Goal: Use online tool/utility: Utilize a website feature to perform a specific function

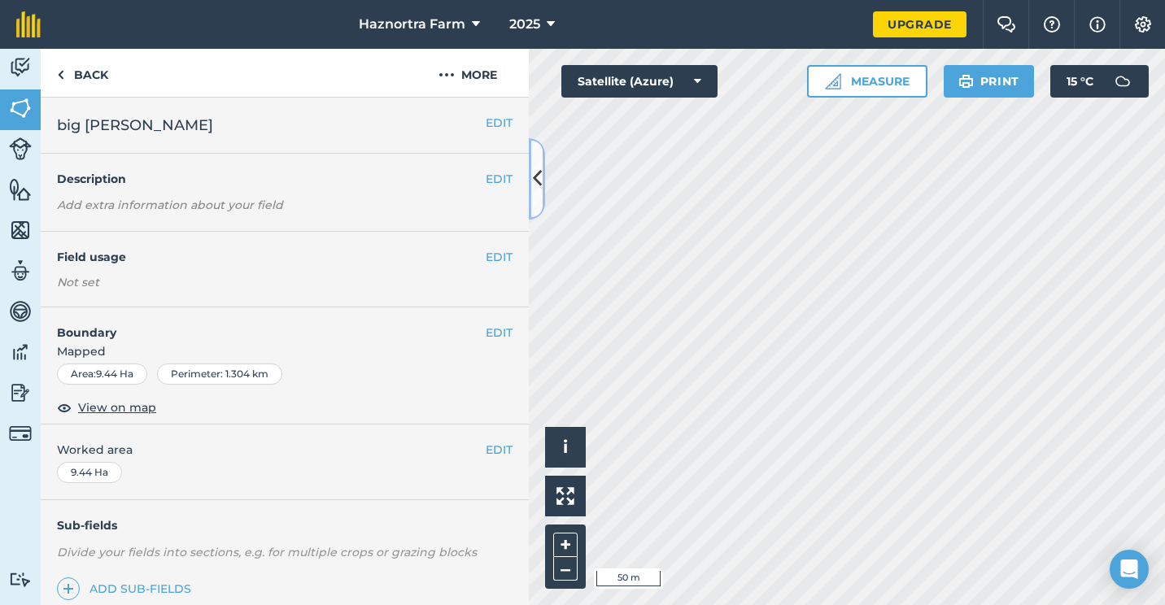
click at [542, 194] on button at bounding box center [537, 178] width 16 height 81
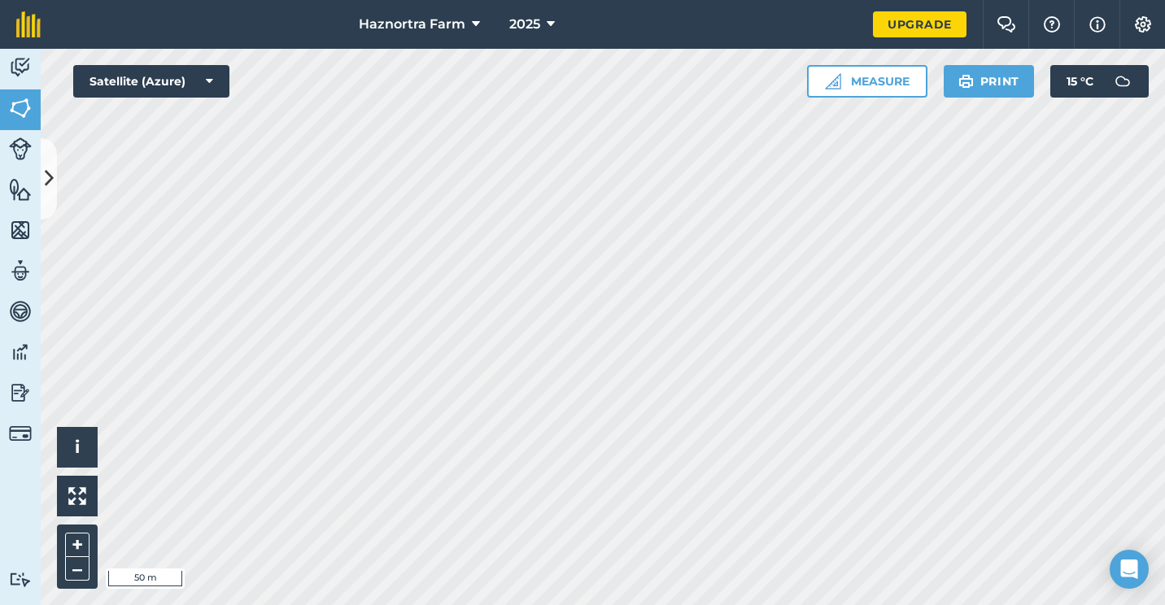
click at [677, 0] on html "Haznortra Farm 2025 Upgrade Farm Chat Help Info Settings Map printing is not av…" at bounding box center [582, 302] width 1165 height 605
click at [847, 604] on html "Haznortra Farm 2025 Upgrade Farm Chat Help Info Settings Map printing is not av…" at bounding box center [582, 302] width 1165 height 605
click at [963, 604] on html "Haznortra Farm 2025 Upgrade Farm Chat Help Info Settings Map printing is not av…" at bounding box center [582, 302] width 1165 height 605
click at [887, 83] on button "Measure" at bounding box center [867, 81] width 120 height 33
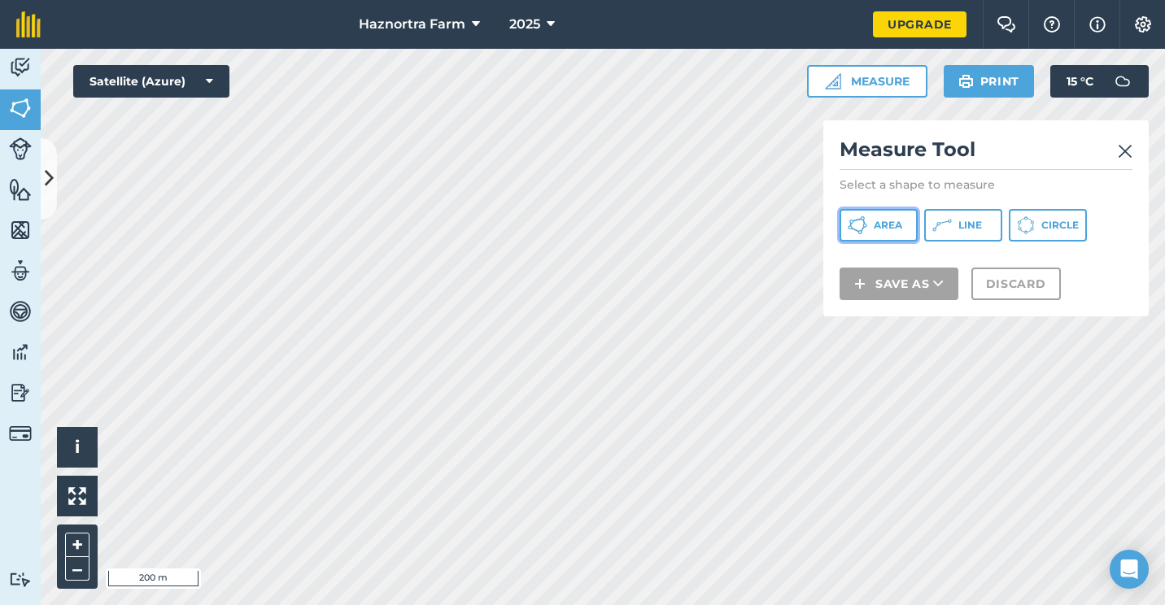
drag, startPoint x: 889, startPoint y: 227, endPoint x: 879, endPoint y: 226, distance: 9.8
click at [889, 229] on span "Area" at bounding box center [887, 225] width 28 height 13
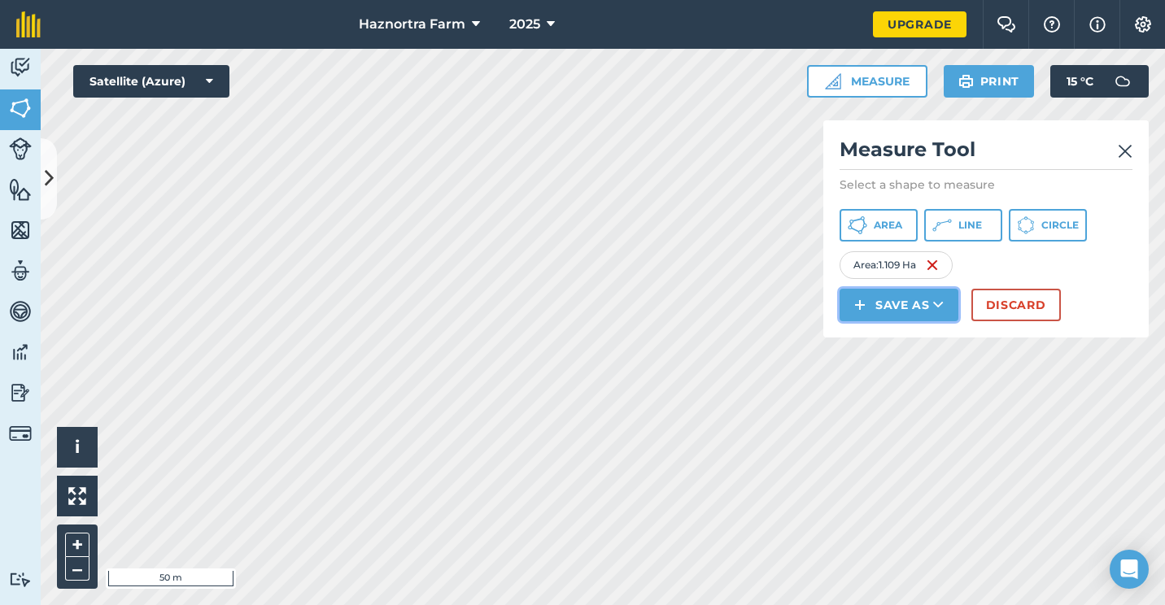
click at [934, 300] on icon at bounding box center [938, 305] width 11 height 16
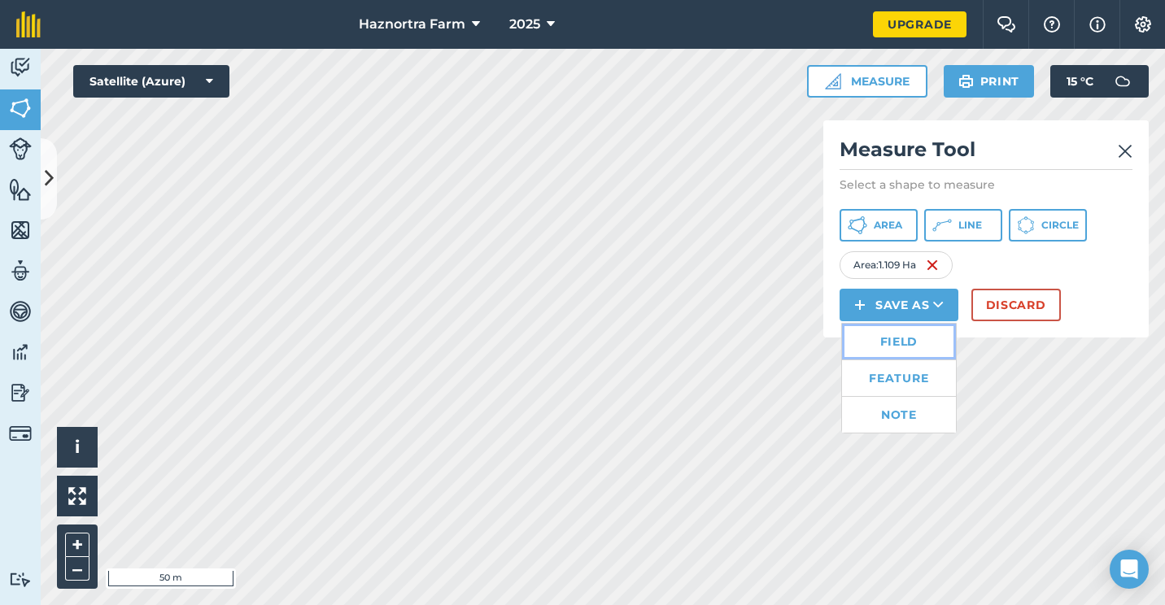
click at [917, 339] on link "Field" at bounding box center [899, 342] width 114 height 36
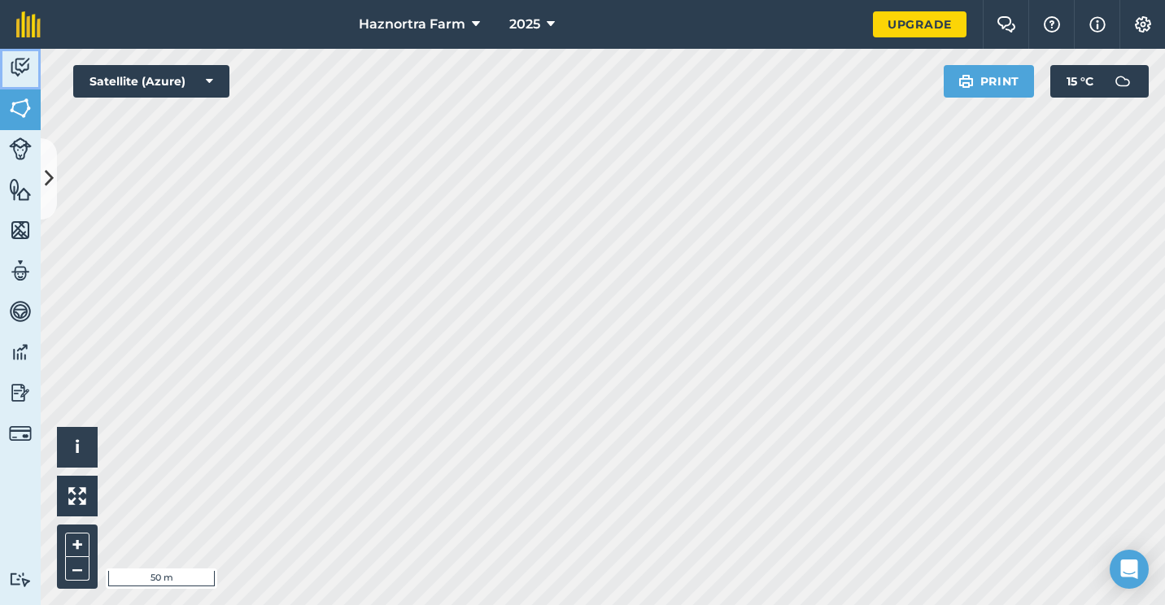
click at [21, 81] on link "Activity" at bounding box center [20, 69] width 41 height 41
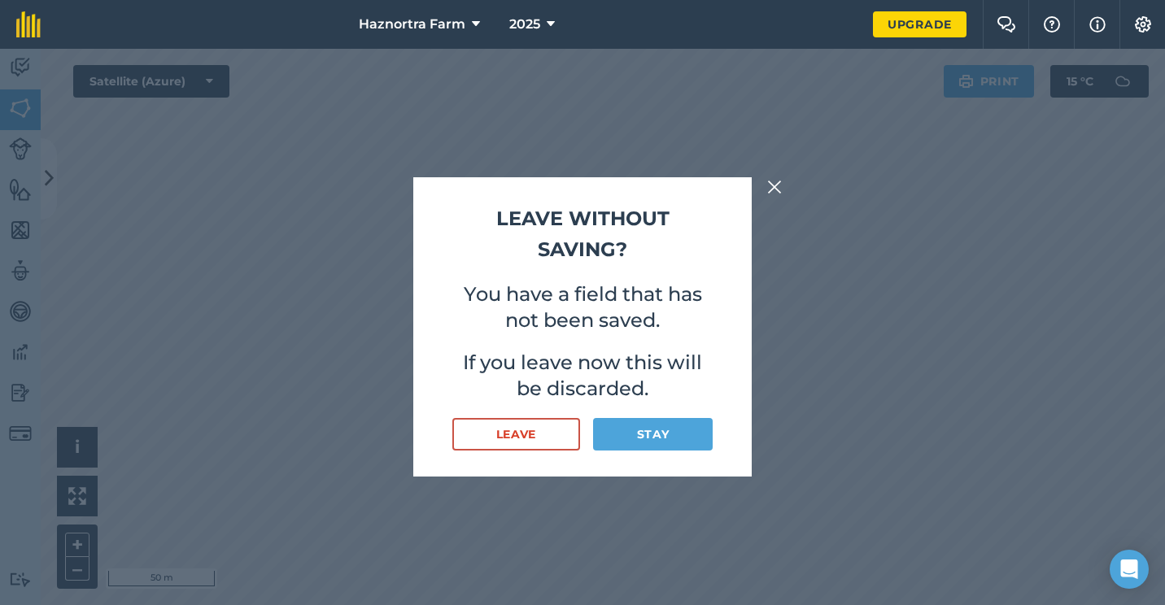
click at [758, 184] on div "Leave without saving? You have a field that has not been saved. If you leave no…" at bounding box center [582, 327] width 1165 height 556
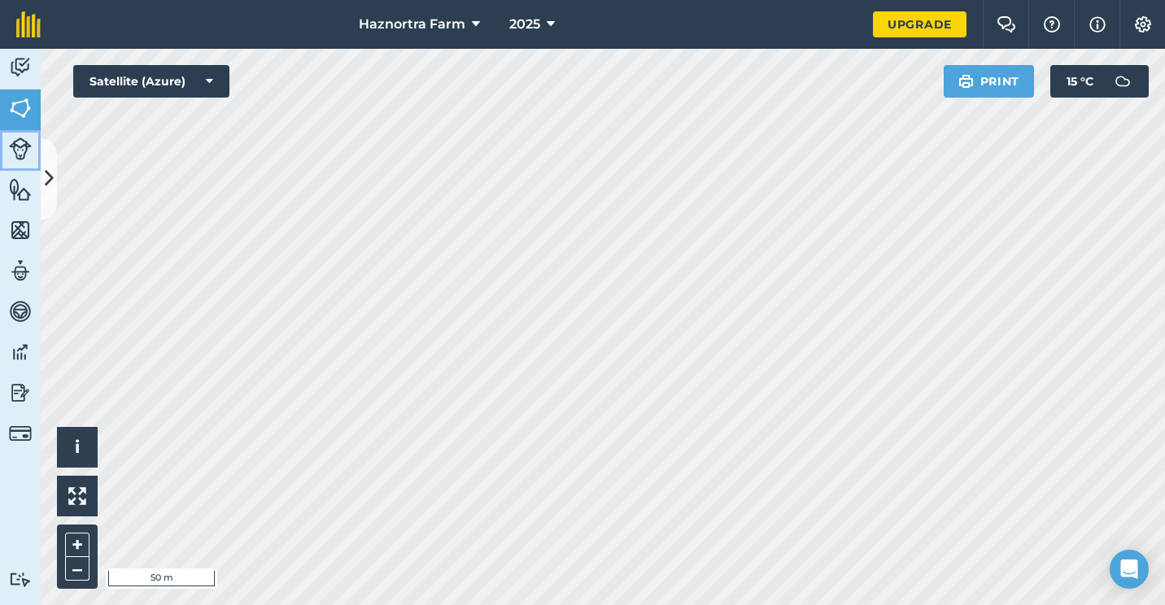
click at [26, 141] on img at bounding box center [20, 148] width 23 height 23
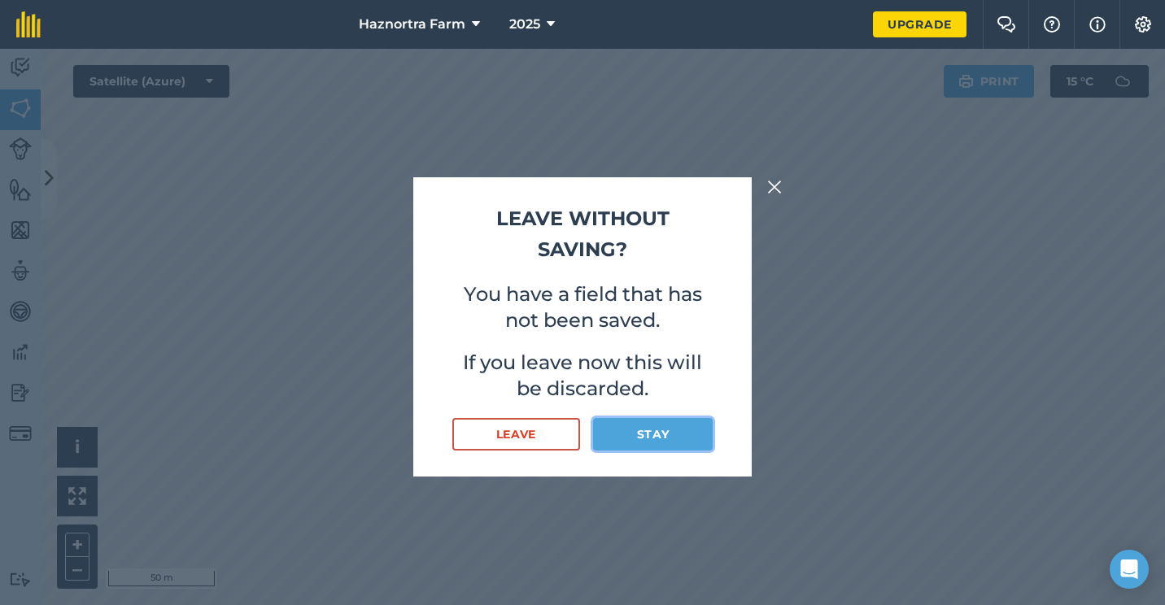
click at [647, 437] on button "Stay" at bounding box center [653, 434] width 120 height 33
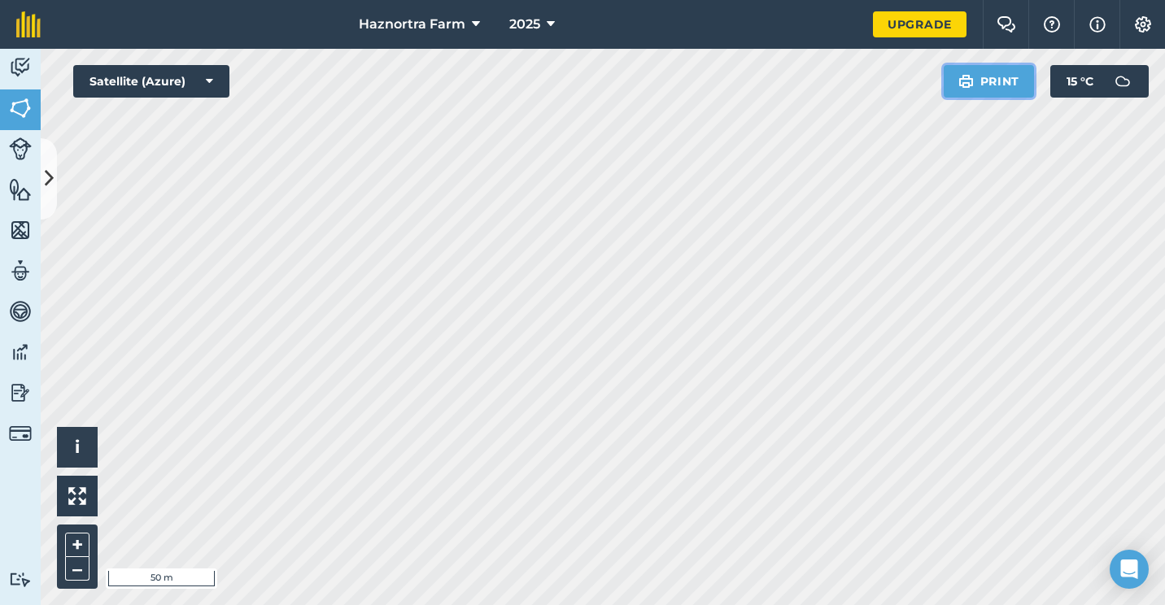
click at [998, 80] on button "Print" at bounding box center [988, 81] width 91 height 33
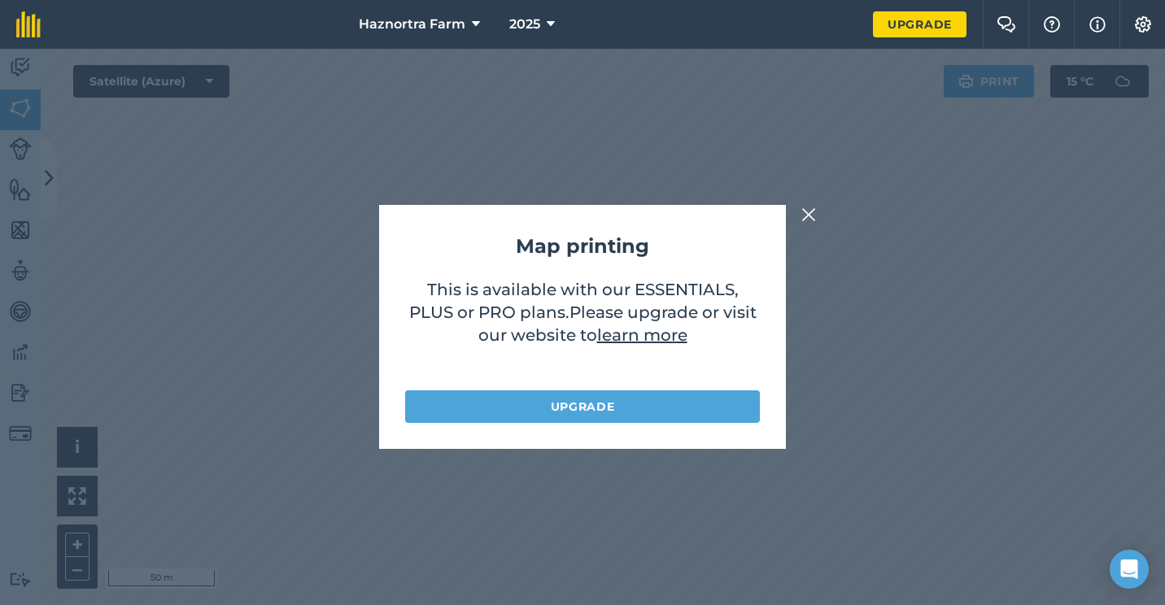
click at [800, 208] on button at bounding box center [809, 215] width 20 height 20
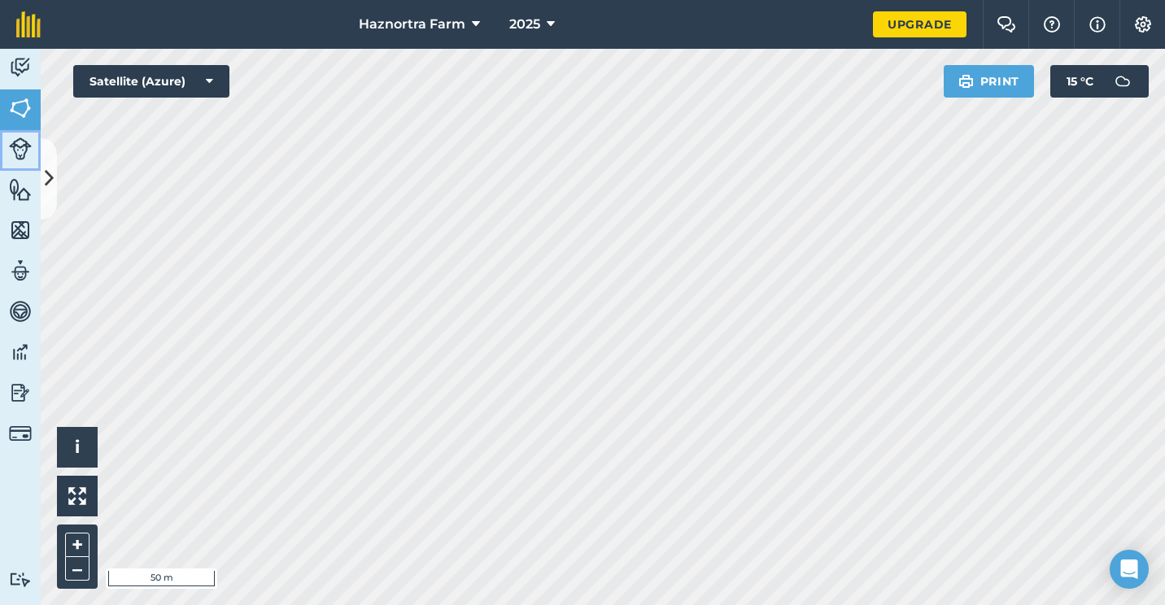
click at [15, 145] on img at bounding box center [20, 148] width 23 height 23
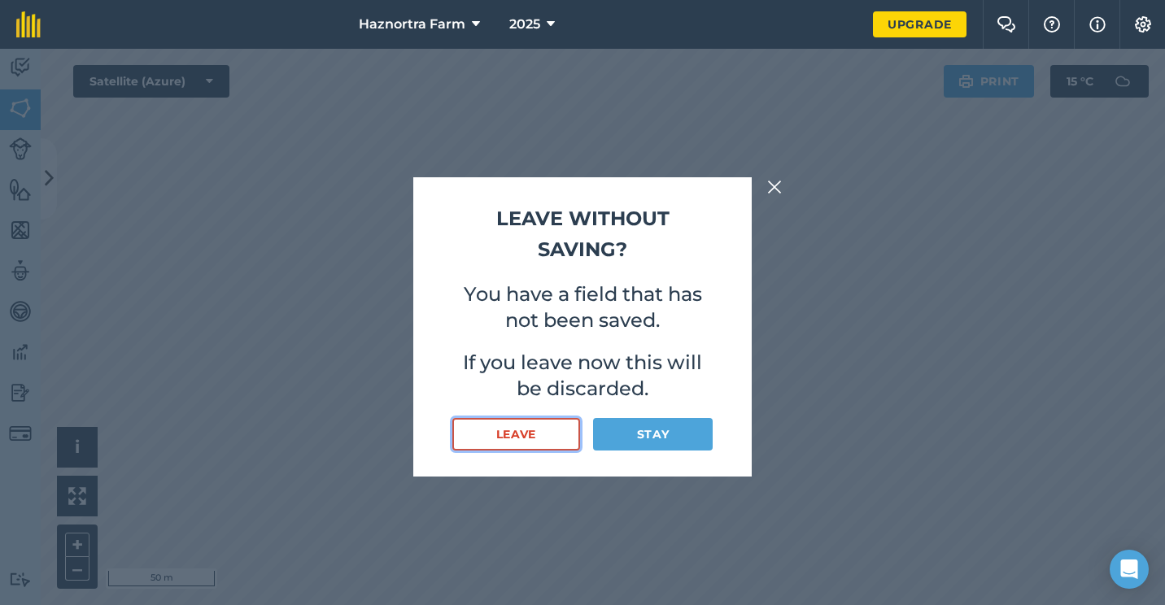
click at [535, 429] on button "Leave" at bounding box center [516, 434] width 128 height 33
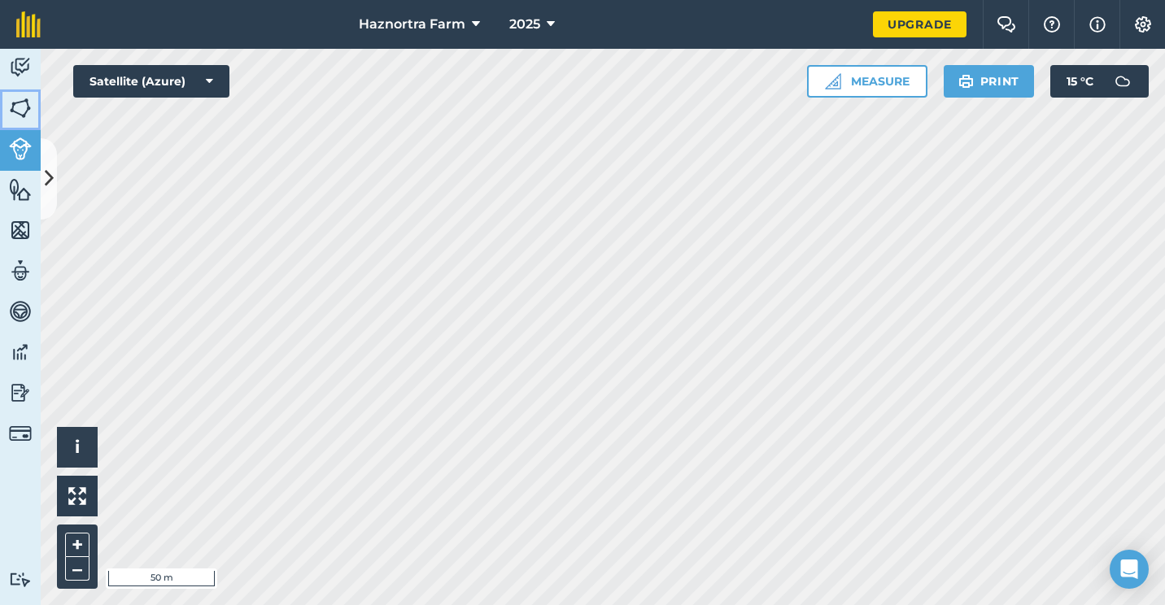
drag, startPoint x: 19, startPoint y: 105, endPoint x: 38, endPoint y: 115, distance: 22.2
click at [19, 106] on img at bounding box center [20, 108] width 23 height 24
click at [817, 85] on button "Measure" at bounding box center [867, 81] width 120 height 33
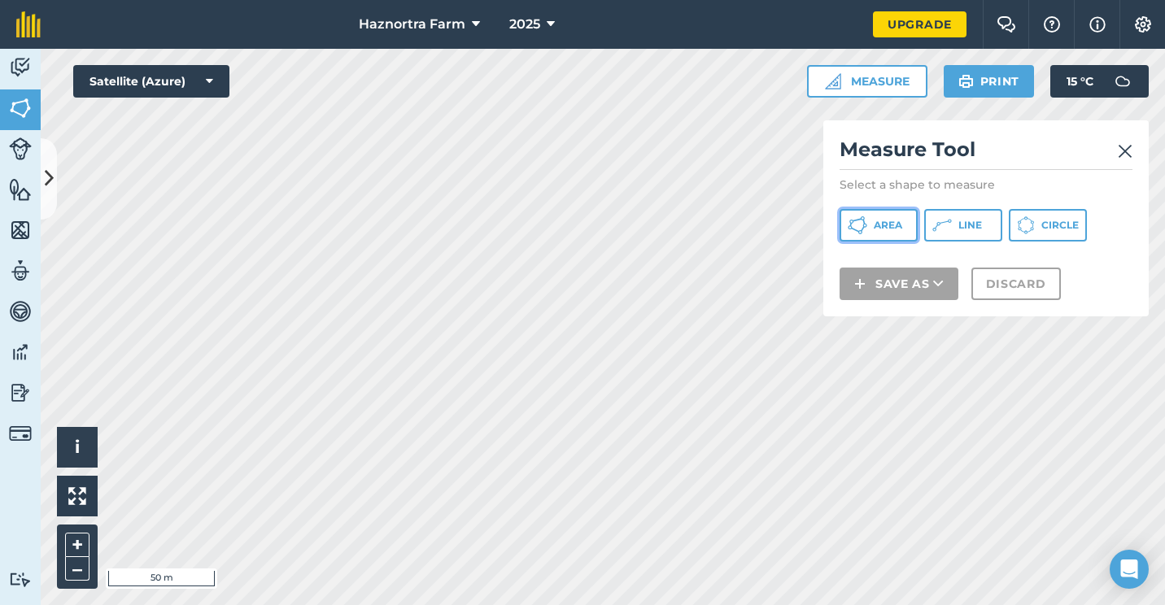
click at [877, 221] on span "Area" at bounding box center [887, 225] width 28 height 13
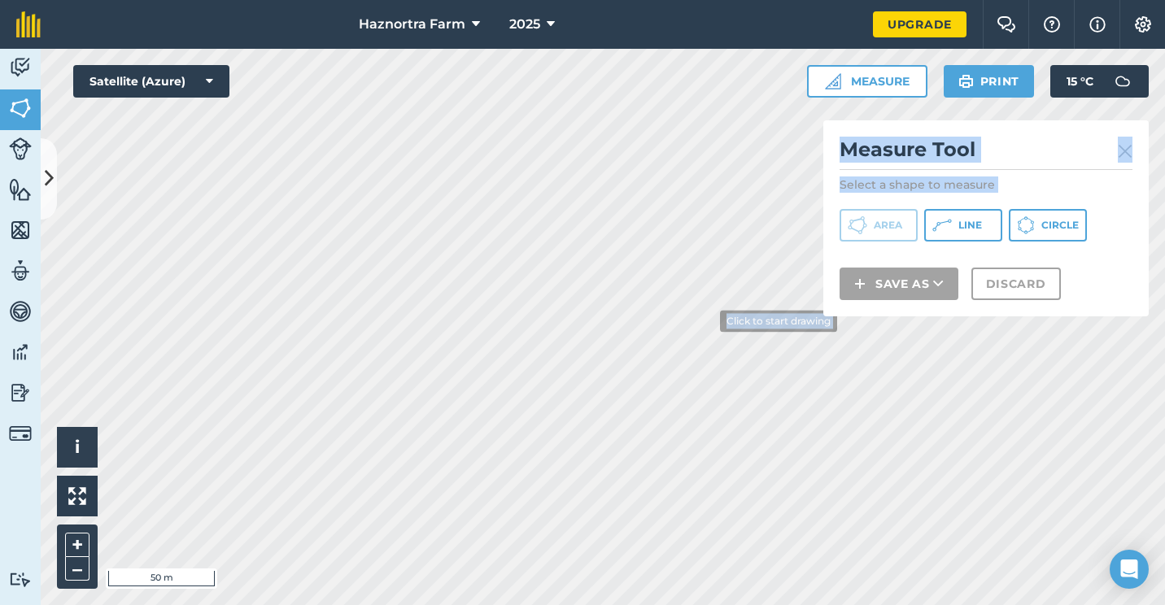
click at [755, 290] on div "Click to start drawing i © 2025 TomTom, Microsoft 50 m + – Satellite (Azure) Me…" at bounding box center [603, 327] width 1124 height 556
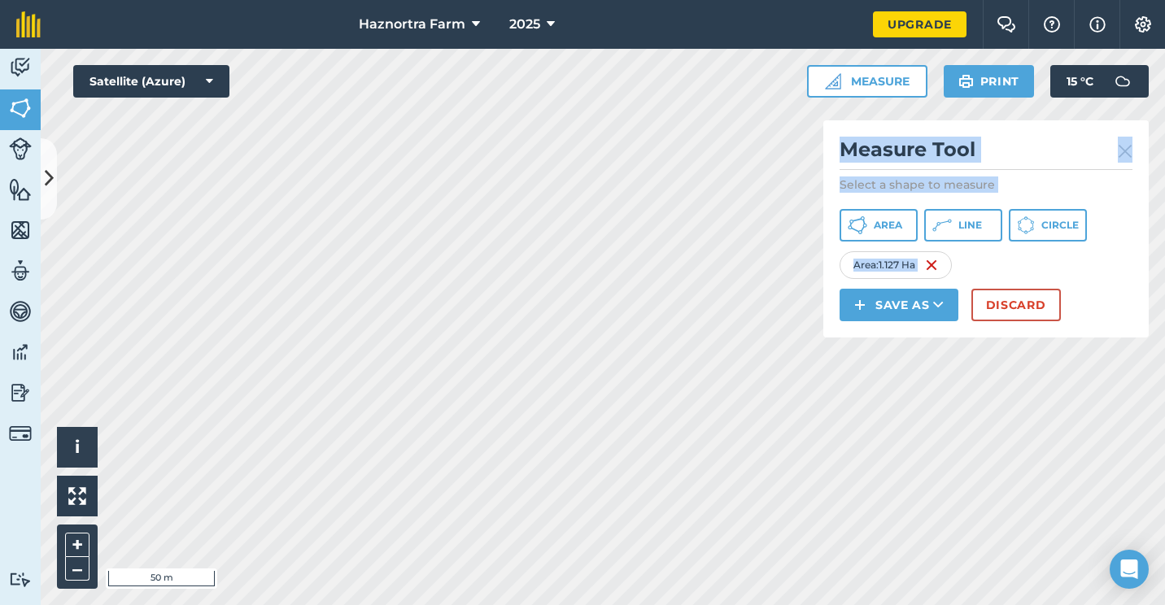
click at [1020, 255] on div "Area : 1.127 Ha" at bounding box center [985, 265] width 293 height 28
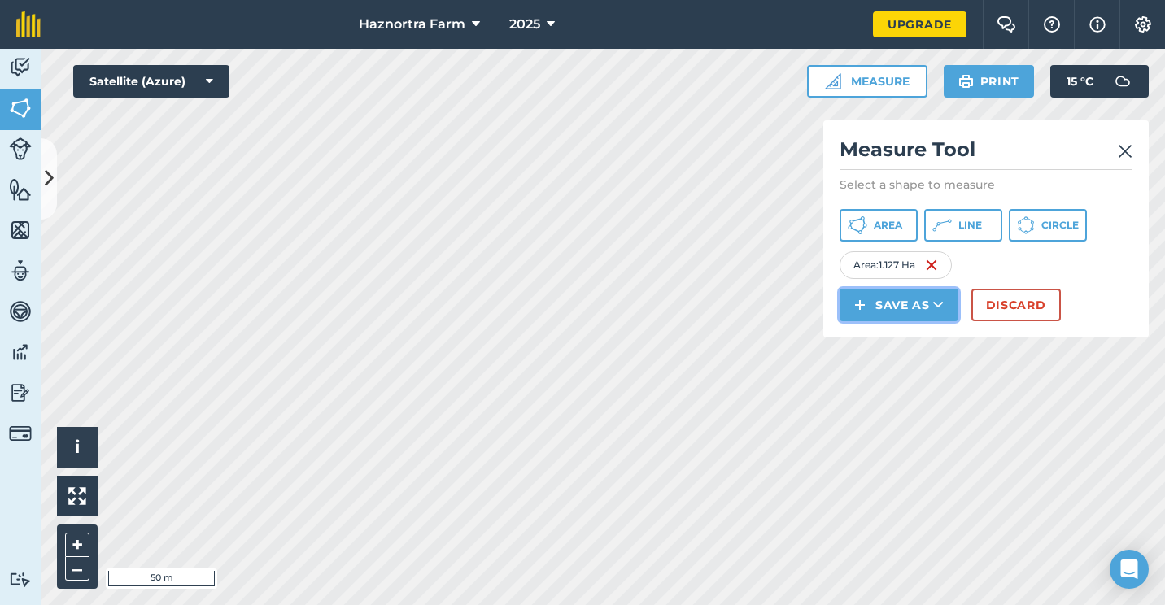
click at [853, 303] on button "Save as" at bounding box center [898, 305] width 119 height 33
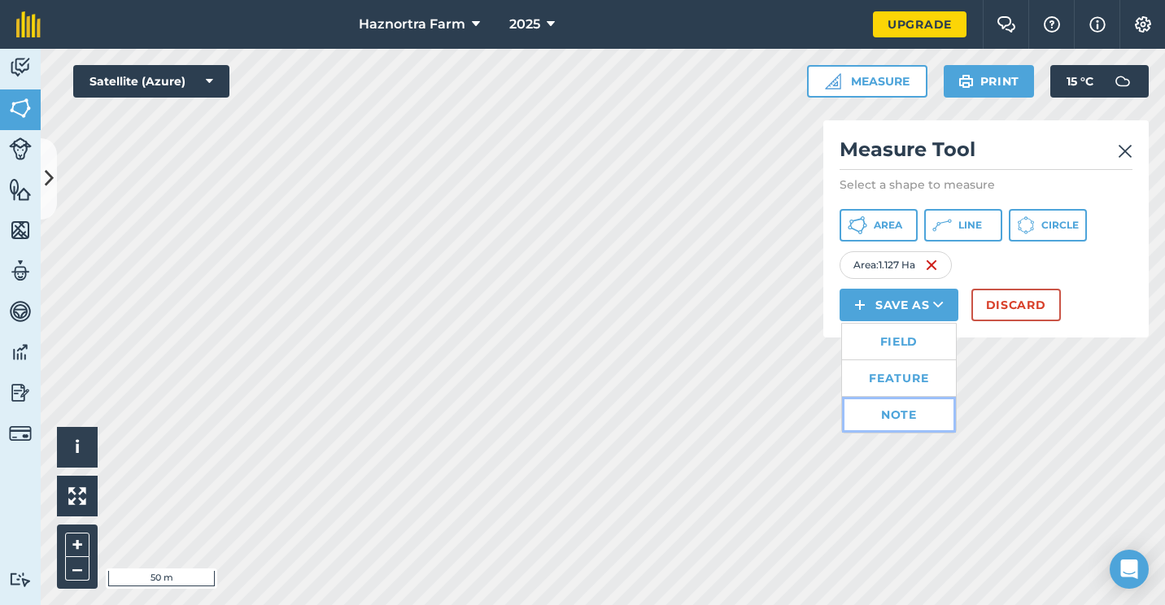
click at [898, 414] on link "Note" at bounding box center [899, 415] width 114 height 36
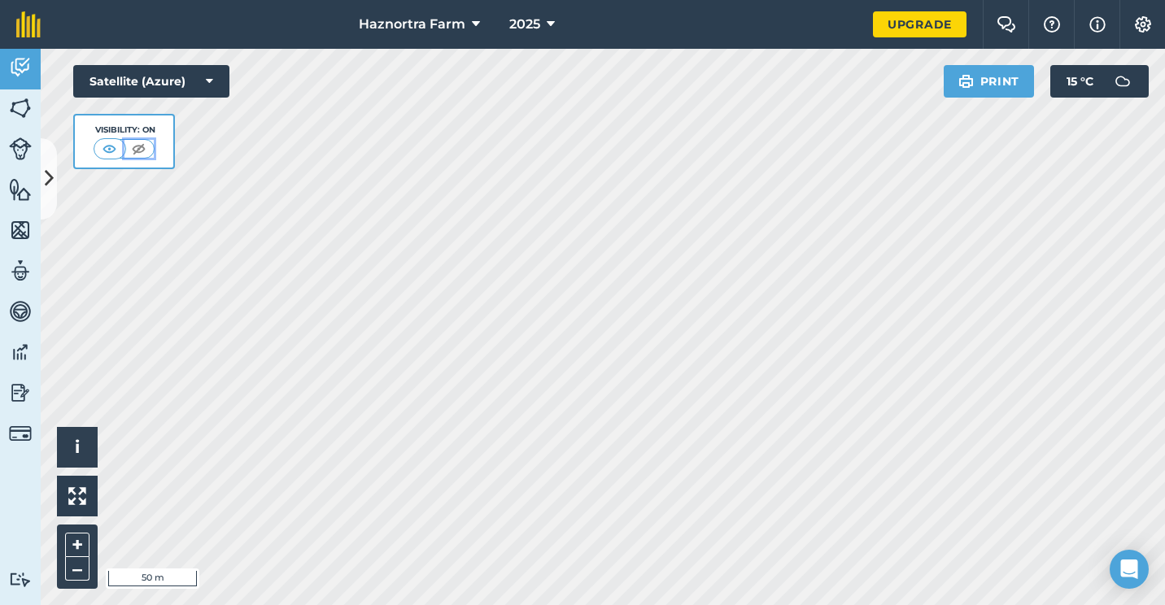
click at [124, 145] on button at bounding box center [138, 149] width 29 height 18
click at [110, 146] on img at bounding box center [110, 149] width 20 height 16
click at [207, 89] on icon at bounding box center [209, 81] width 7 height 16
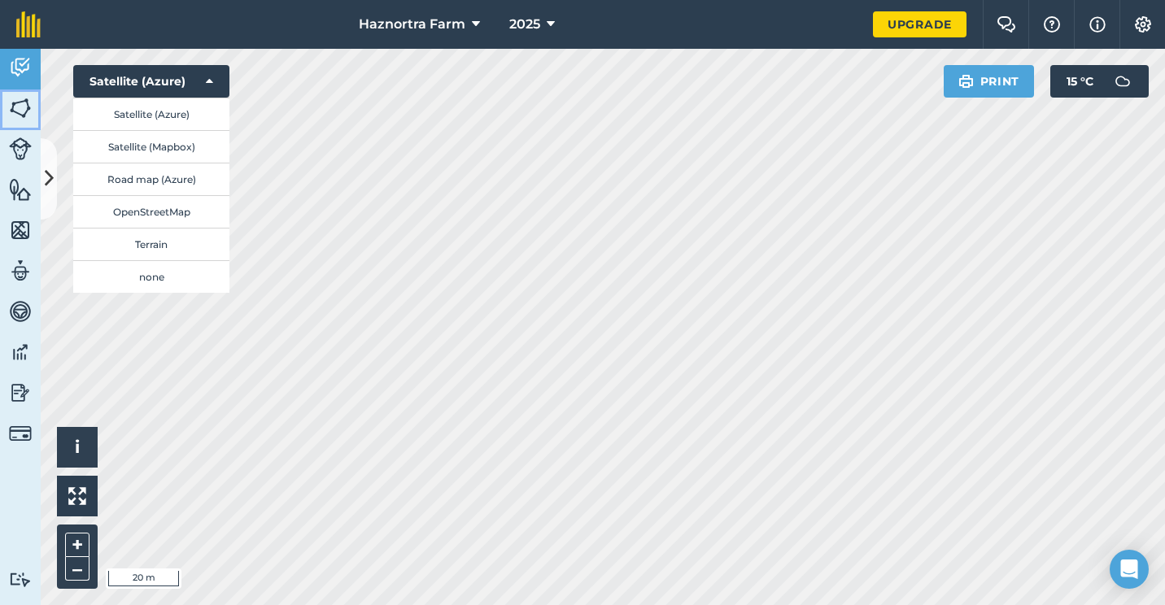
click at [28, 106] on img at bounding box center [20, 108] width 23 height 24
click at [872, 78] on button "Measure" at bounding box center [867, 81] width 120 height 33
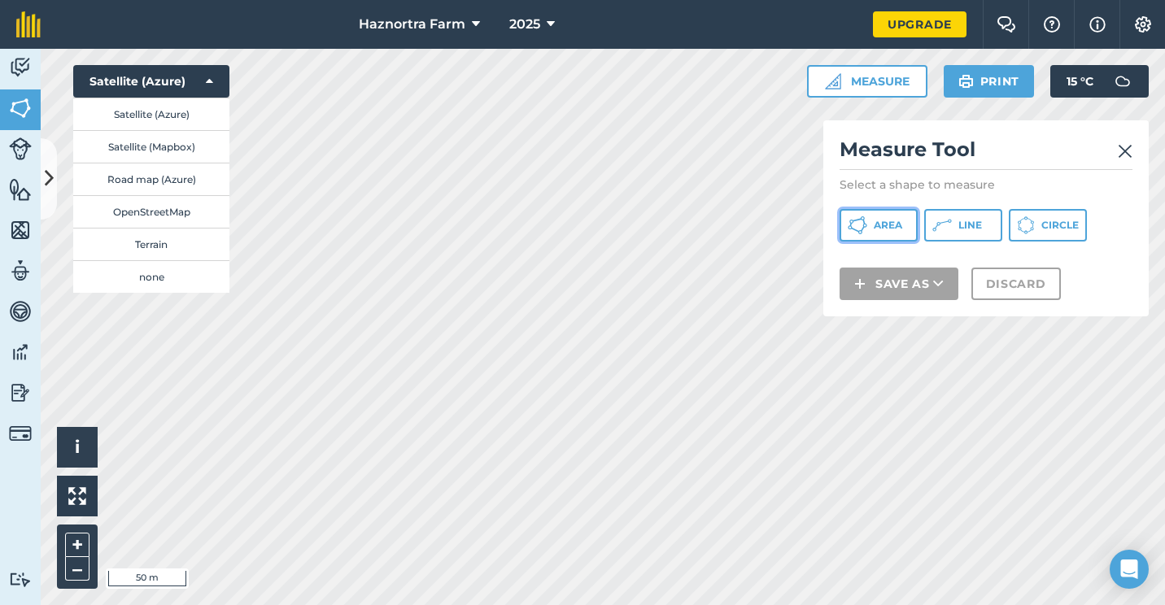
click at [857, 220] on icon at bounding box center [857, 219] width 10 height 3
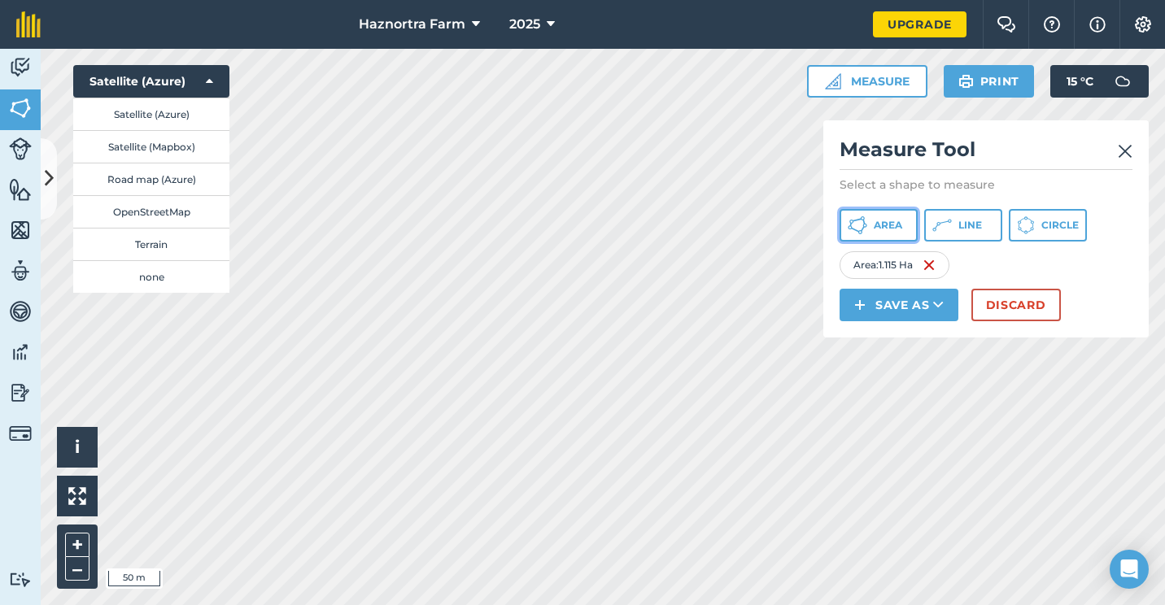
click at [866, 220] on icon at bounding box center [857, 226] width 20 height 20
click at [877, 221] on span "Area" at bounding box center [887, 225] width 28 height 13
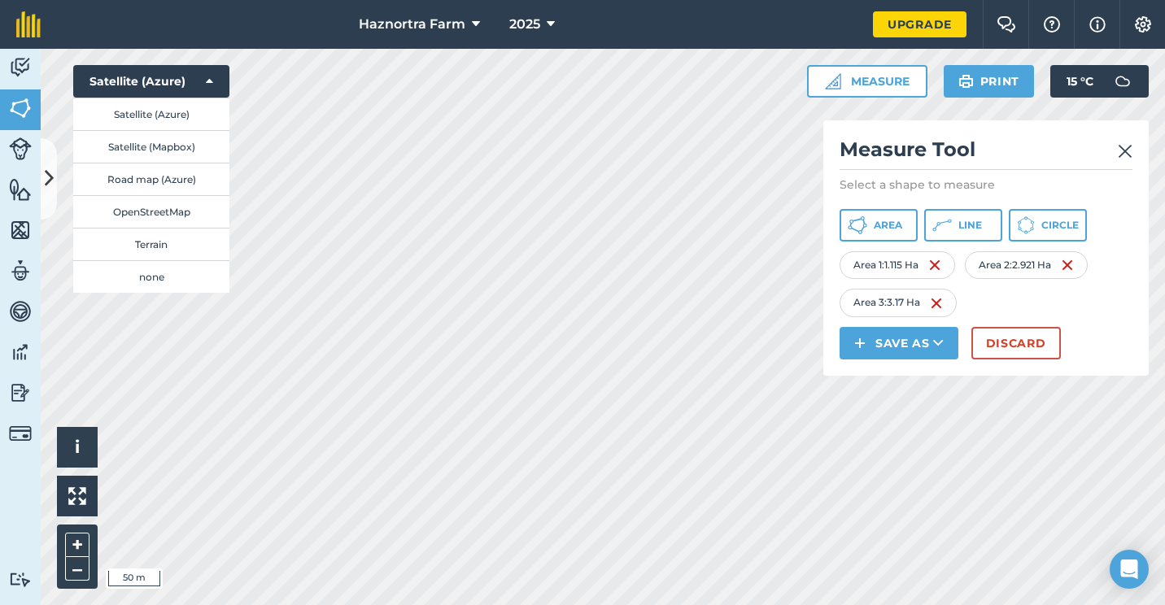
click at [856, 305] on div "Area 3 : 3.17 Ha" at bounding box center [897, 303] width 117 height 28
click at [862, 266] on div "Area 1 : 1.115 Ha" at bounding box center [896, 265] width 115 height 28
click at [888, 260] on div "Area 1 : 1.115 Ha" at bounding box center [896, 265] width 115 height 28
click at [886, 263] on div "Area 1 : 1.115 Ha" at bounding box center [896, 265] width 115 height 28
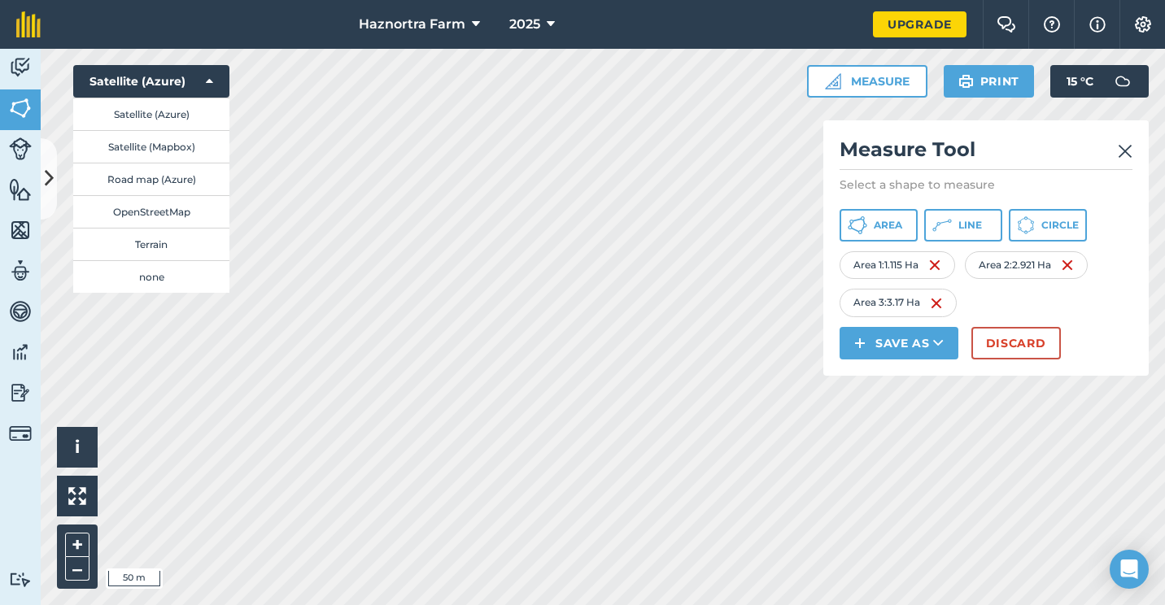
click at [878, 265] on div "Area 1 : 1.115 Ha" at bounding box center [896, 265] width 115 height 28
click at [878, 266] on div "Area 1 : 1.115 Ha" at bounding box center [896, 265] width 115 height 28
click at [13, 198] on img at bounding box center [20, 189] width 23 height 24
click at [3, 150] on link "Livestock" at bounding box center [20, 150] width 41 height 41
click at [1125, 142] on img at bounding box center [1124, 152] width 15 height 20
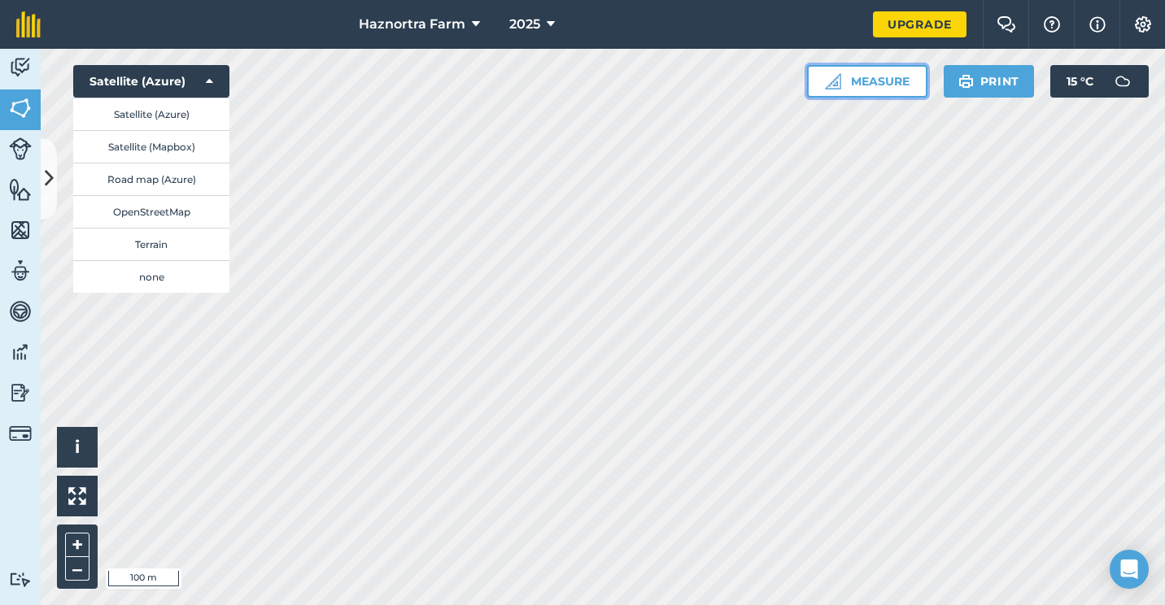
click at [900, 80] on button "Measure" at bounding box center [867, 81] width 120 height 33
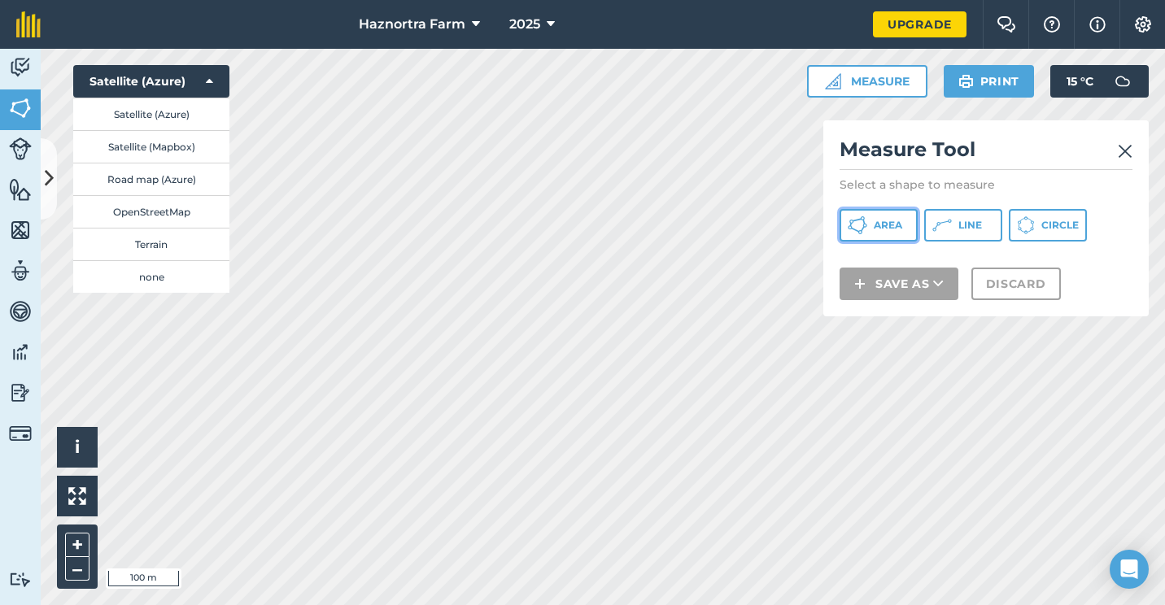
click at [872, 230] on button "Area" at bounding box center [878, 225] width 78 height 33
